Goal: Task Accomplishment & Management: Complete application form

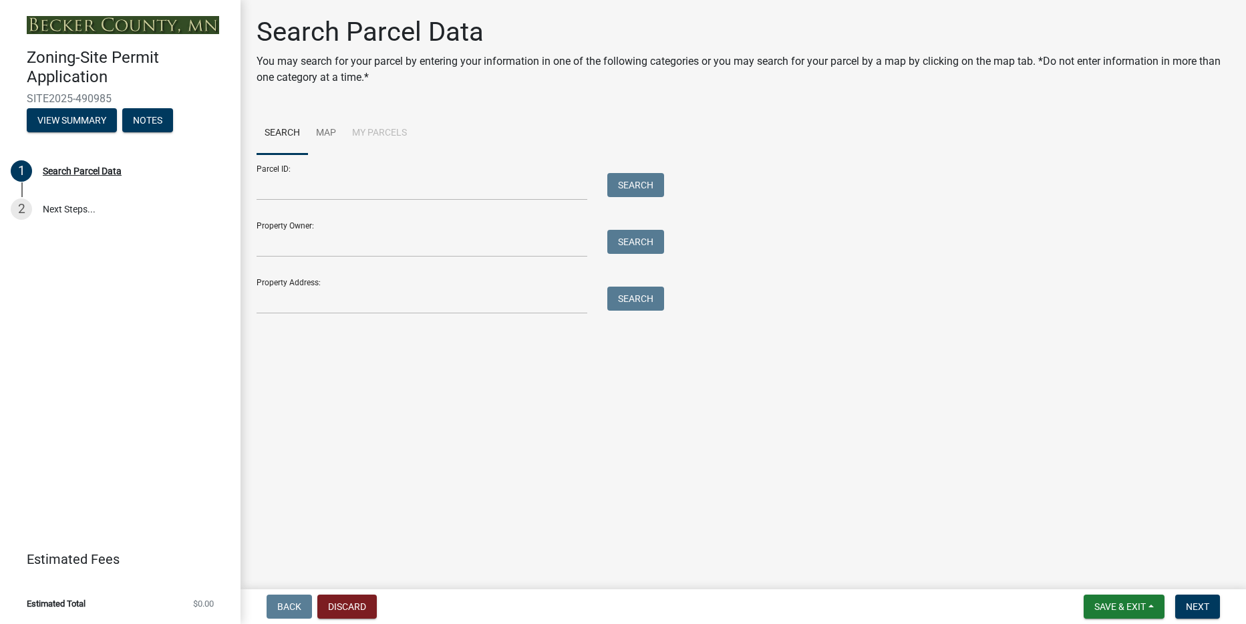
click at [426, 223] on div "Property Owner: Search" at bounding box center [457, 234] width 401 height 46
click at [531, 238] on input "Property Owner:" at bounding box center [422, 243] width 331 height 27
type input "[PERSON_NAME]"
click at [637, 246] on button "Search" at bounding box center [635, 242] width 57 height 24
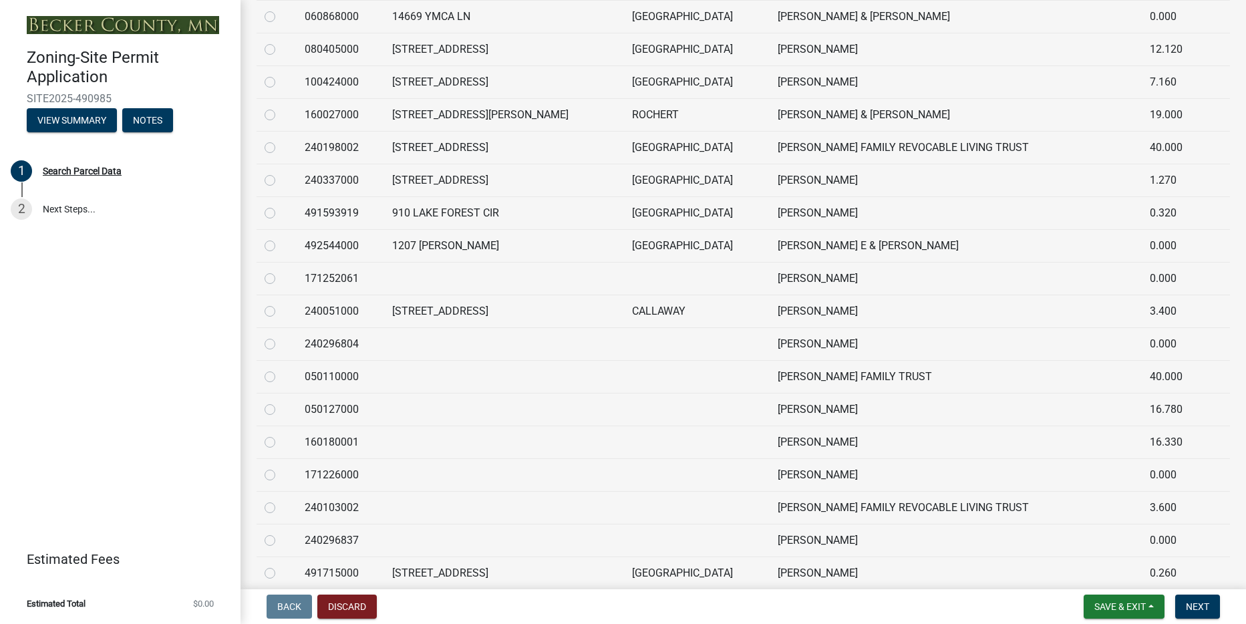
scroll to position [903, 0]
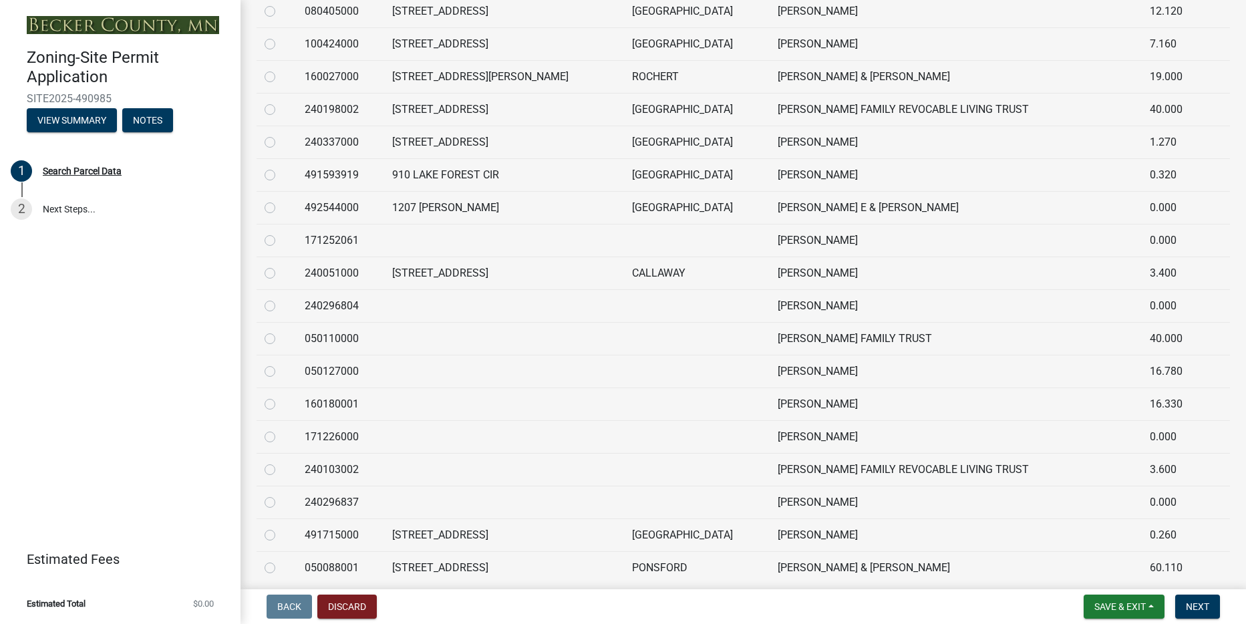
click at [337, 435] on td "171226000" at bounding box center [341, 436] width 88 height 33
click at [281, 429] on label at bounding box center [281, 429] width 0 height 0
click at [281, 433] on input "radio" at bounding box center [285, 433] width 9 height 9
radio input "true"
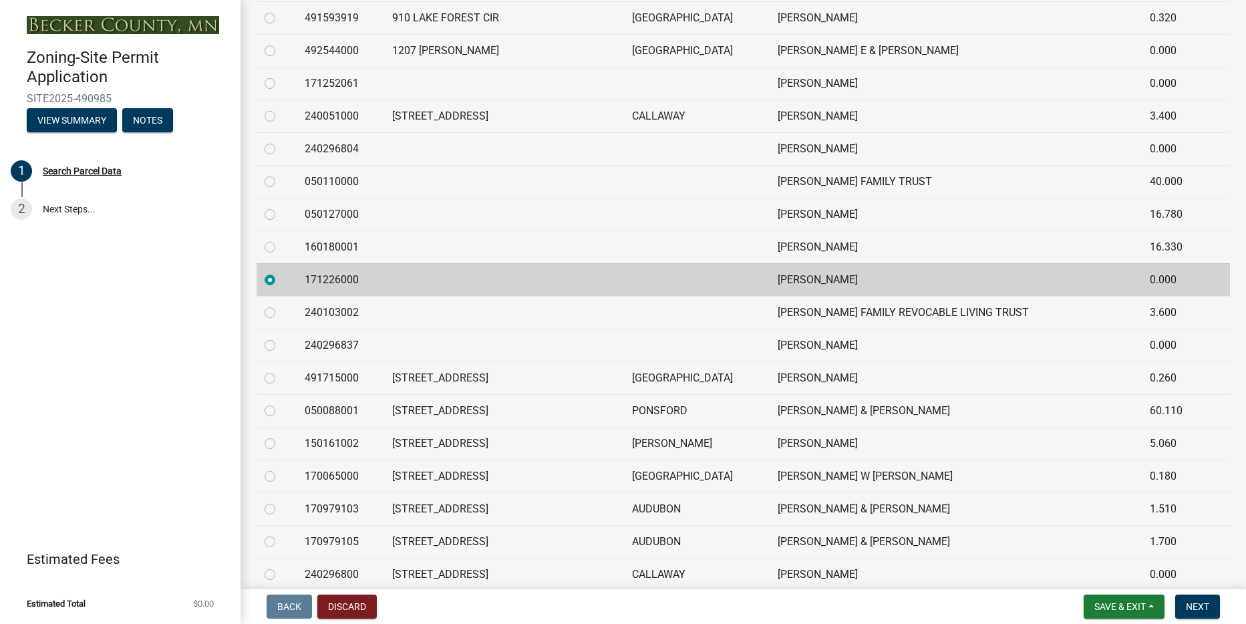
scroll to position [1101, 0]
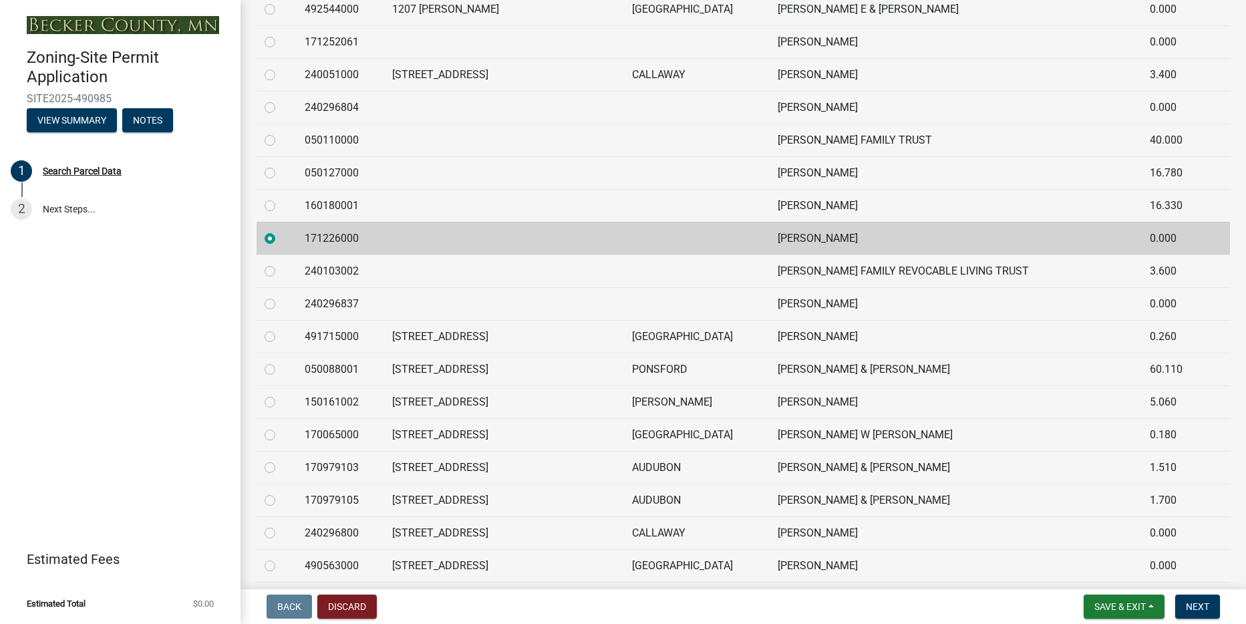
click at [846, 432] on td "[PERSON_NAME] W [PERSON_NAME]" at bounding box center [956, 434] width 372 height 33
click at [281, 427] on label at bounding box center [281, 427] width 0 height 0
click at [281, 436] on input "radio" at bounding box center [285, 431] width 9 height 9
radio input "true"
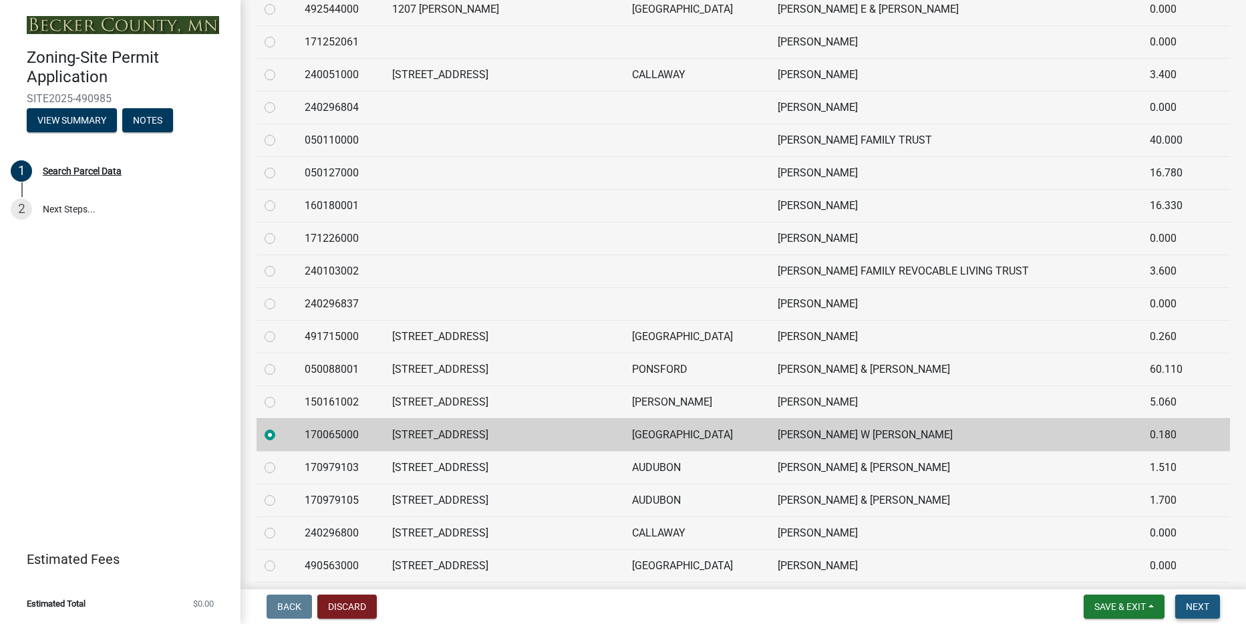
click at [1207, 603] on span "Next" at bounding box center [1197, 606] width 23 height 11
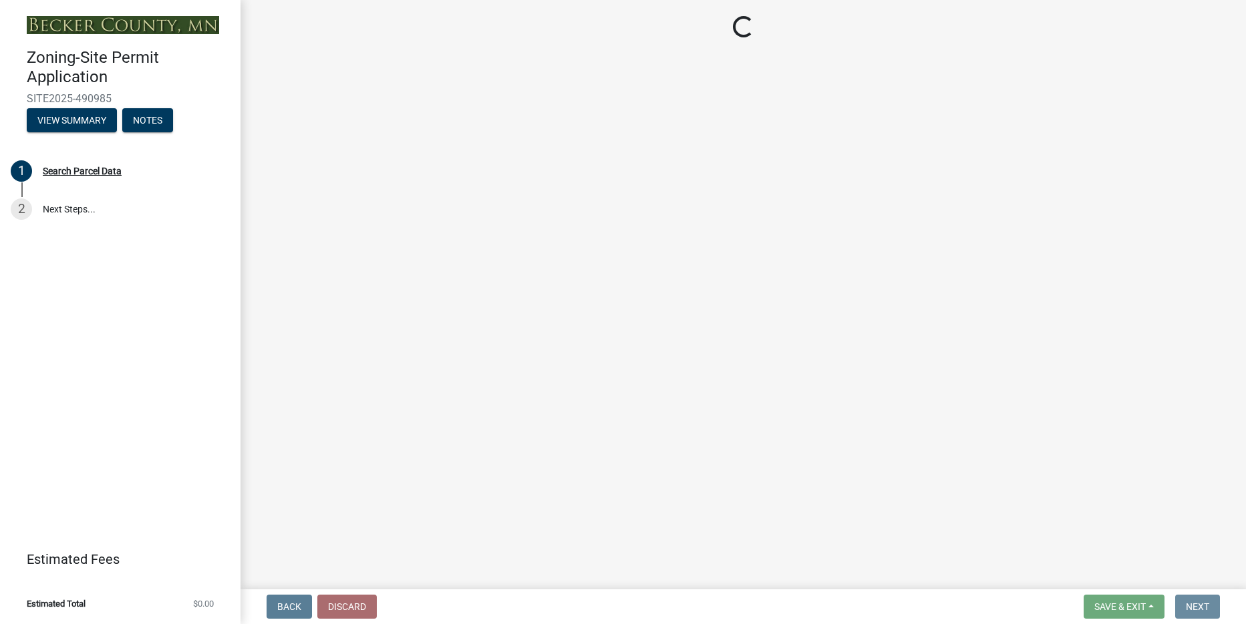
scroll to position [0, 0]
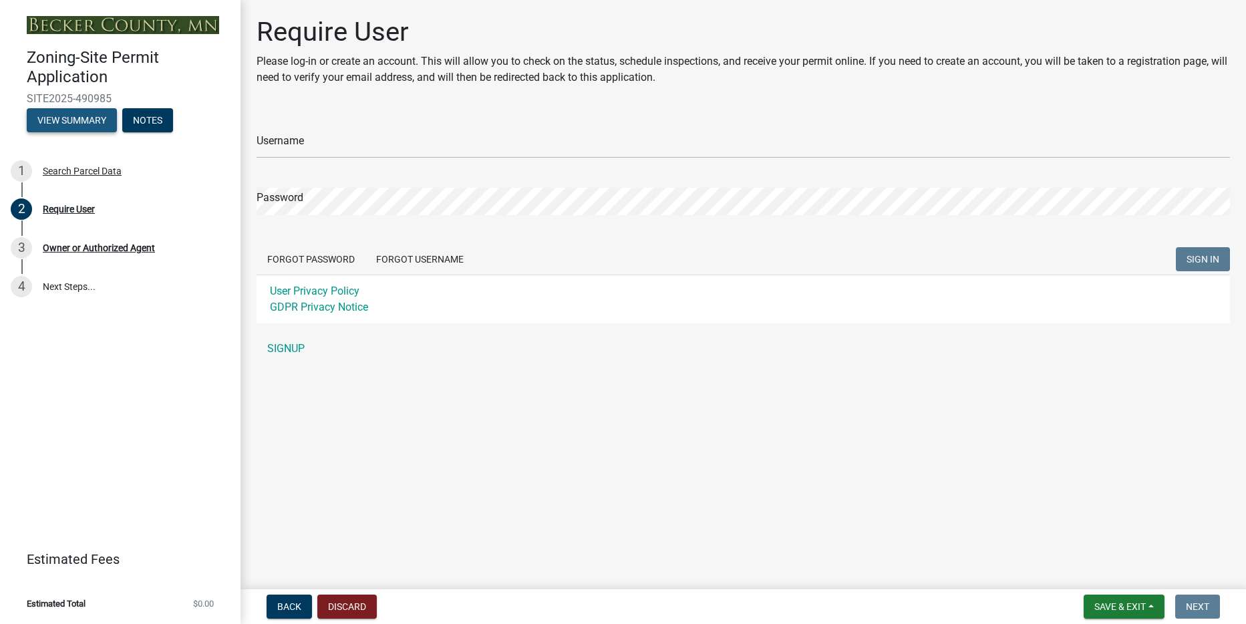
click at [51, 124] on button "View Summary" at bounding box center [72, 120] width 90 height 24
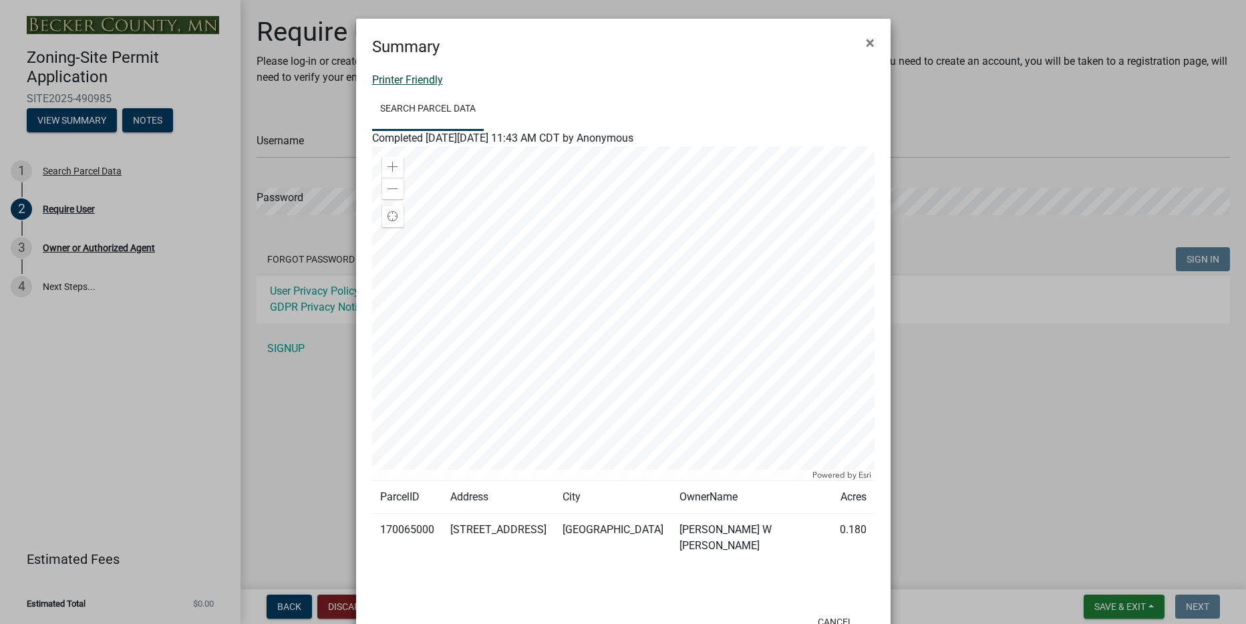
click at [429, 77] on link "Printer Friendly" at bounding box center [407, 80] width 71 height 13
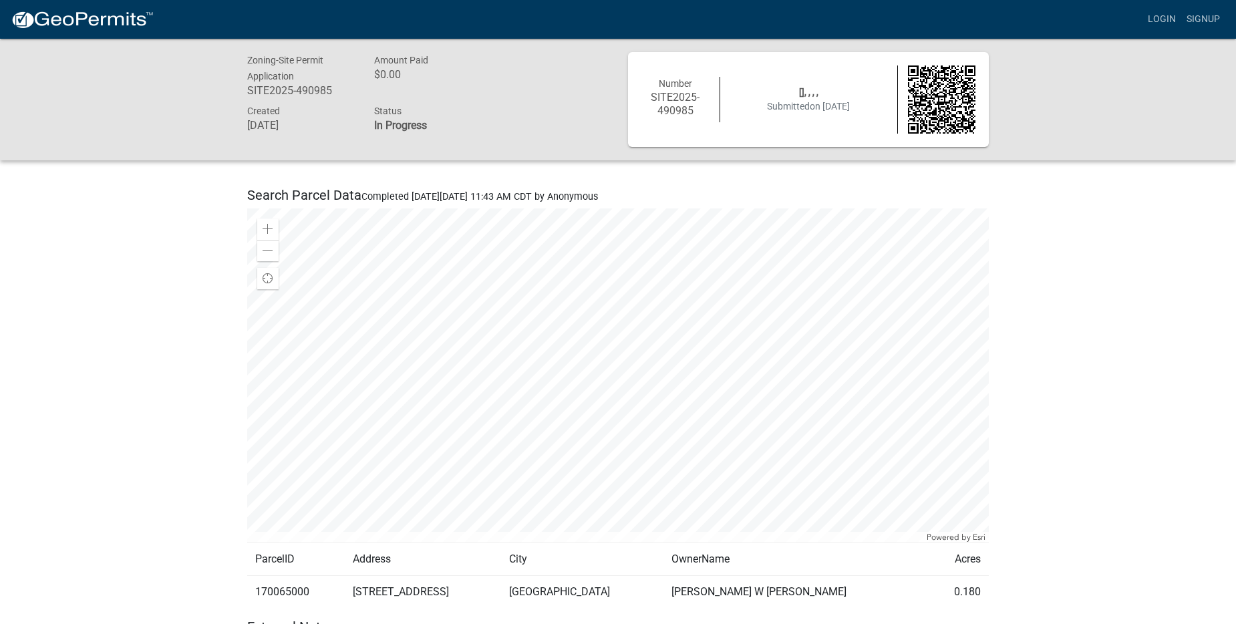
drag, startPoint x: 1236, startPoint y: 194, endPoint x: 1238, endPoint y: 213, distance: 18.2
click at [1236, 213] on html "Internet Explorer does NOT work with GeoPermits. Get a new browser for more sec…" at bounding box center [618, 312] width 1236 height 624
click at [799, 104] on span "Submitted on 10/10/2025" at bounding box center [808, 106] width 83 height 11
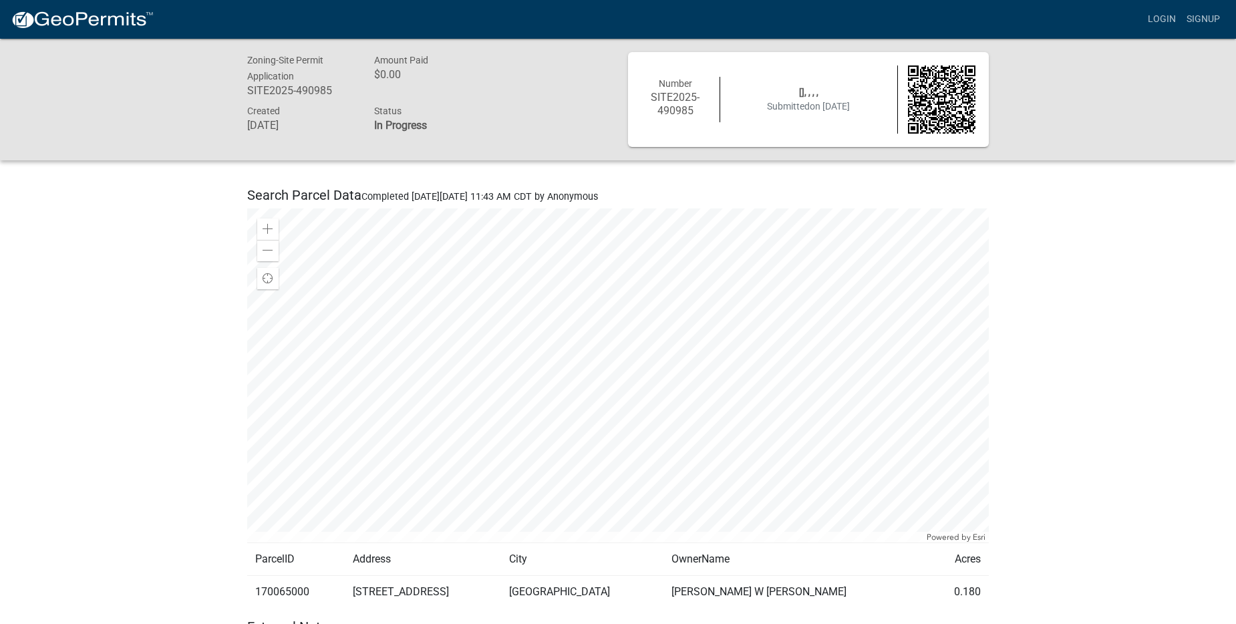
click at [948, 97] on img at bounding box center [942, 99] width 68 height 68
click at [948, 98] on img at bounding box center [942, 99] width 68 height 68
click at [787, 110] on span "Submitted on 10/10/2025" at bounding box center [808, 106] width 83 height 11
click at [509, 110] on div "Created October 10, 2025 Status In Progress" at bounding box center [427, 120] width 381 height 34
